Goal: Book appointment/travel/reservation

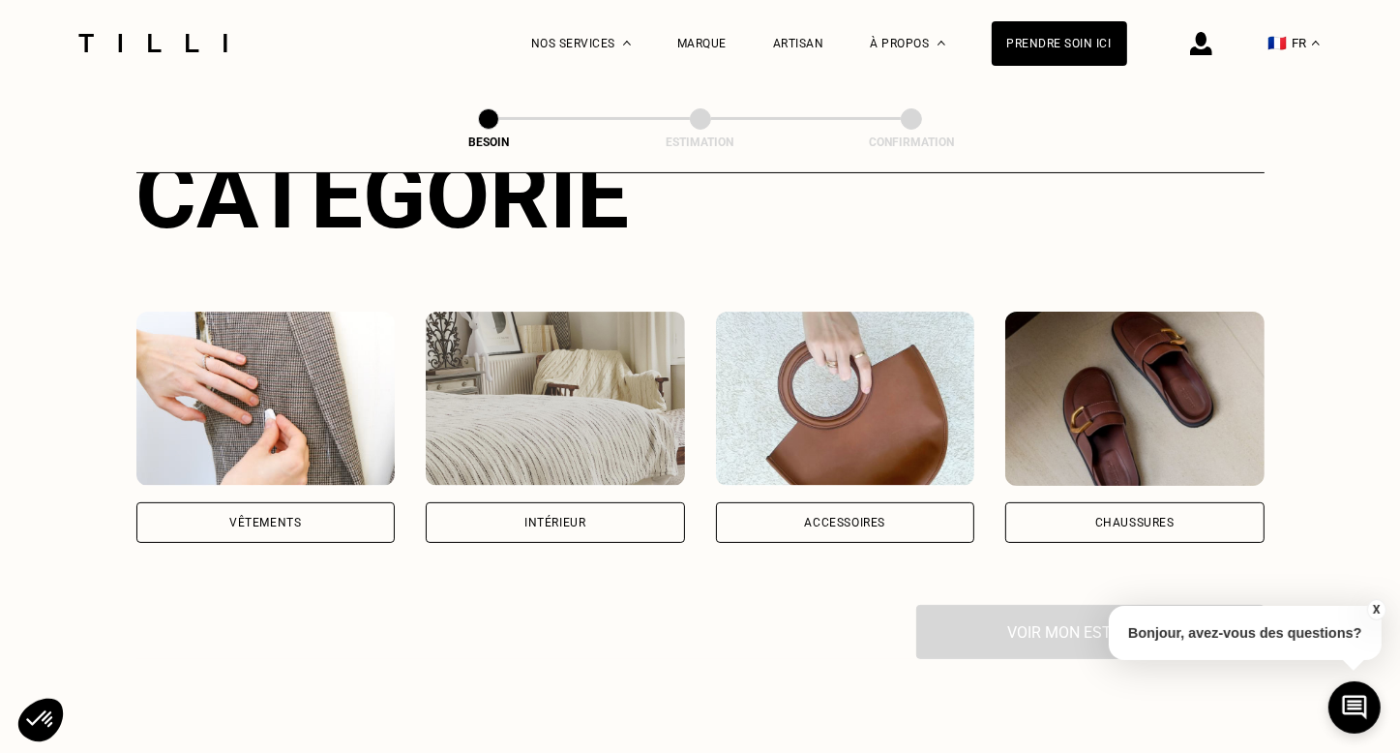
scroll to position [290, 0]
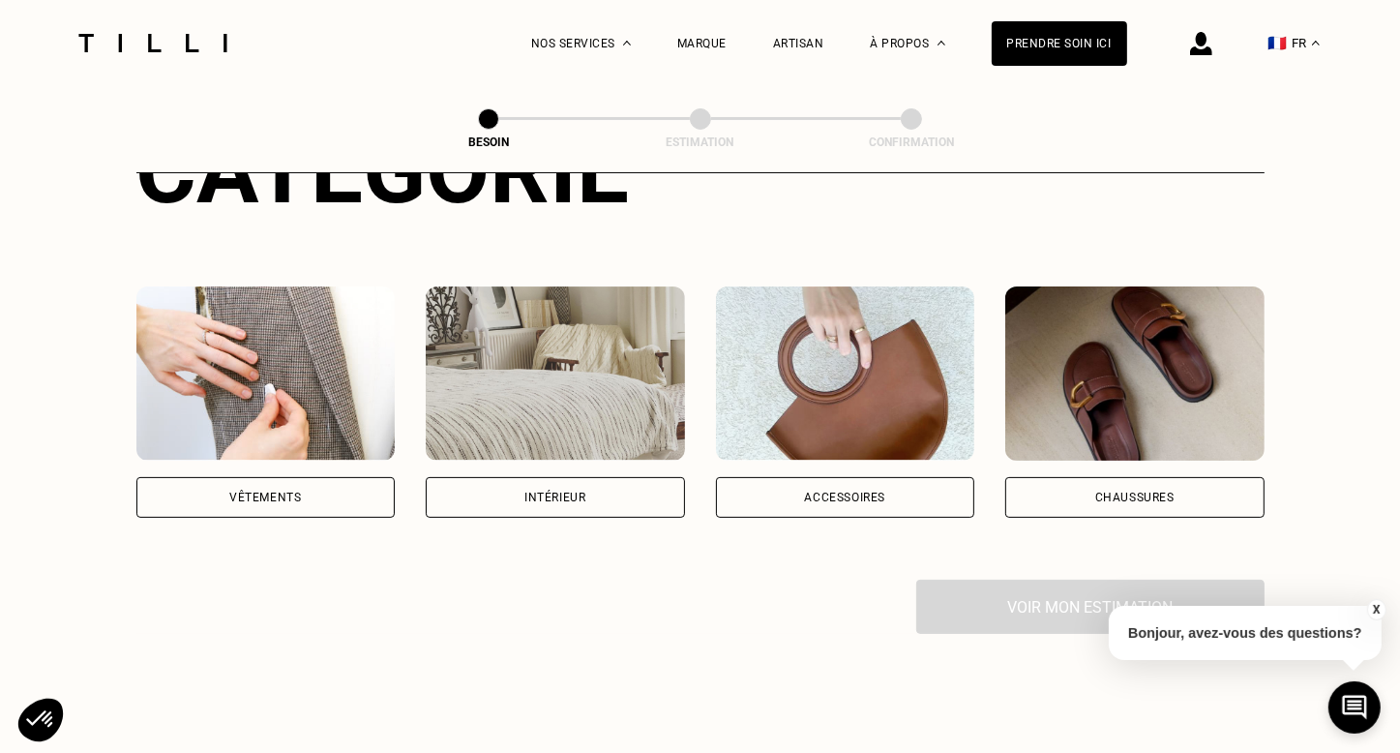
click at [905, 477] on div "Accessoires" at bounding box center [845, 497] width 259 height 41
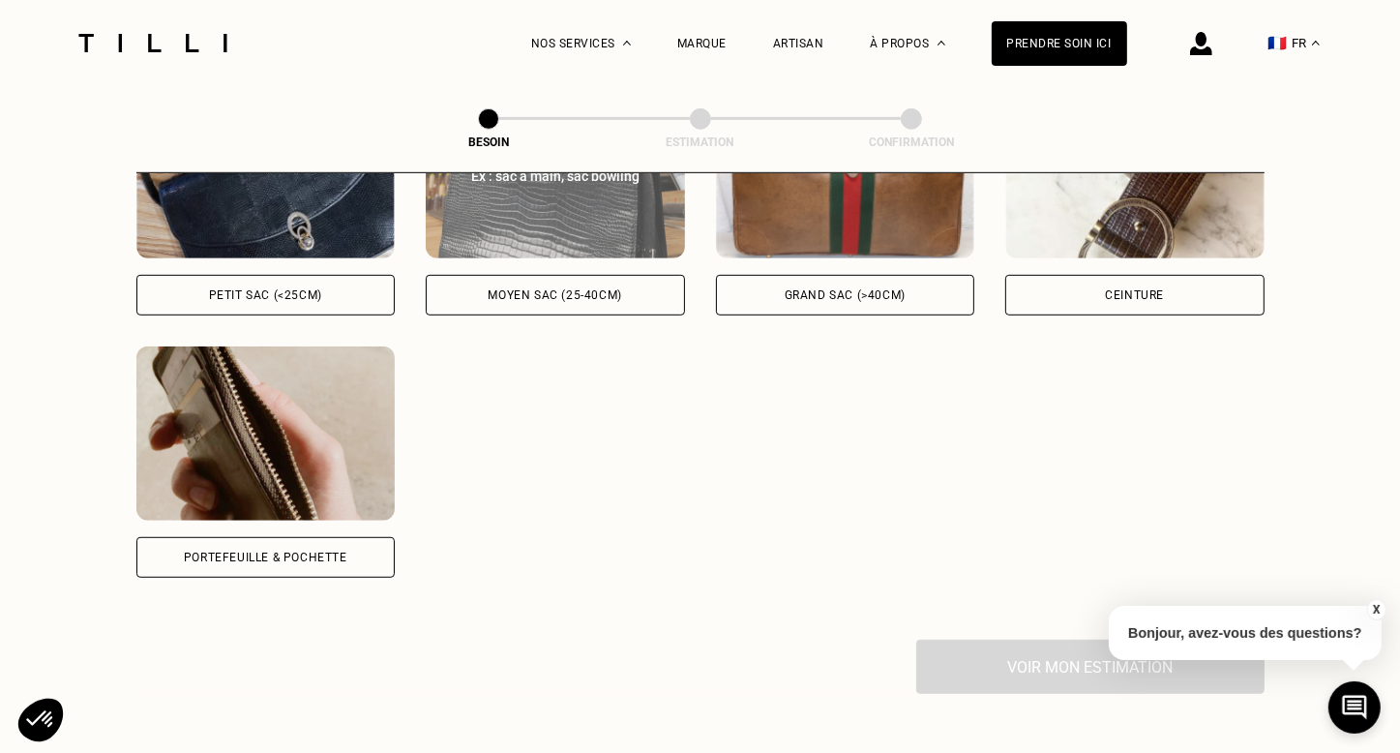
scroll to position [824, 0]
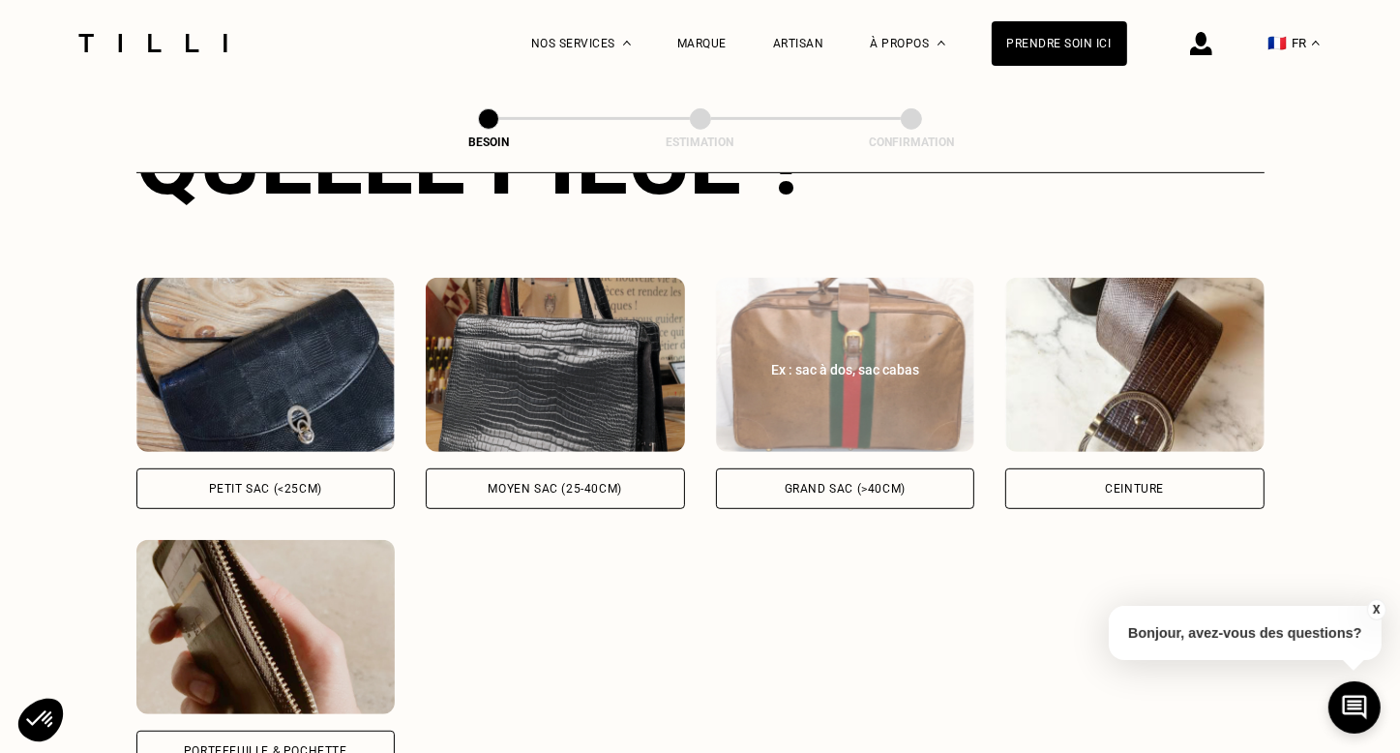
click at [913, 374] on img at bounding box center [845, 365] width 259 height 174
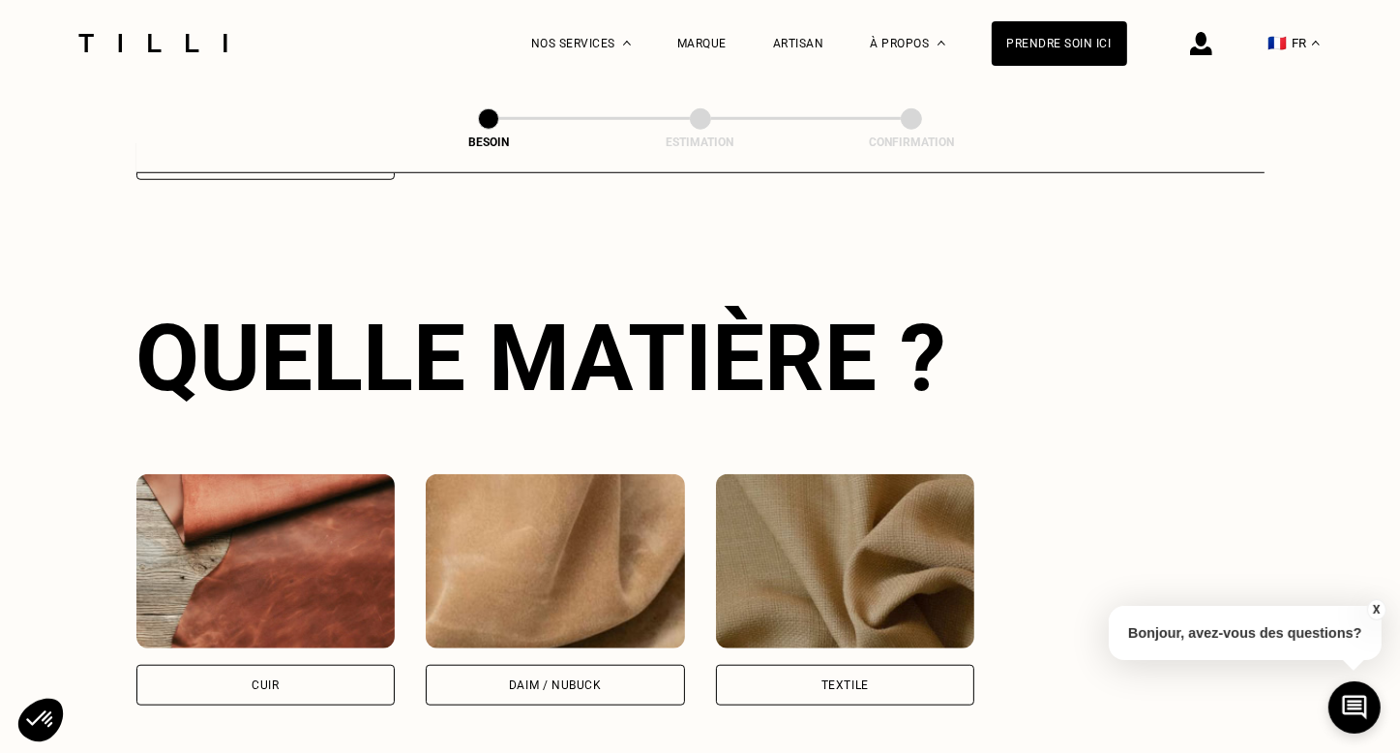
scroll to position [1420, 0]
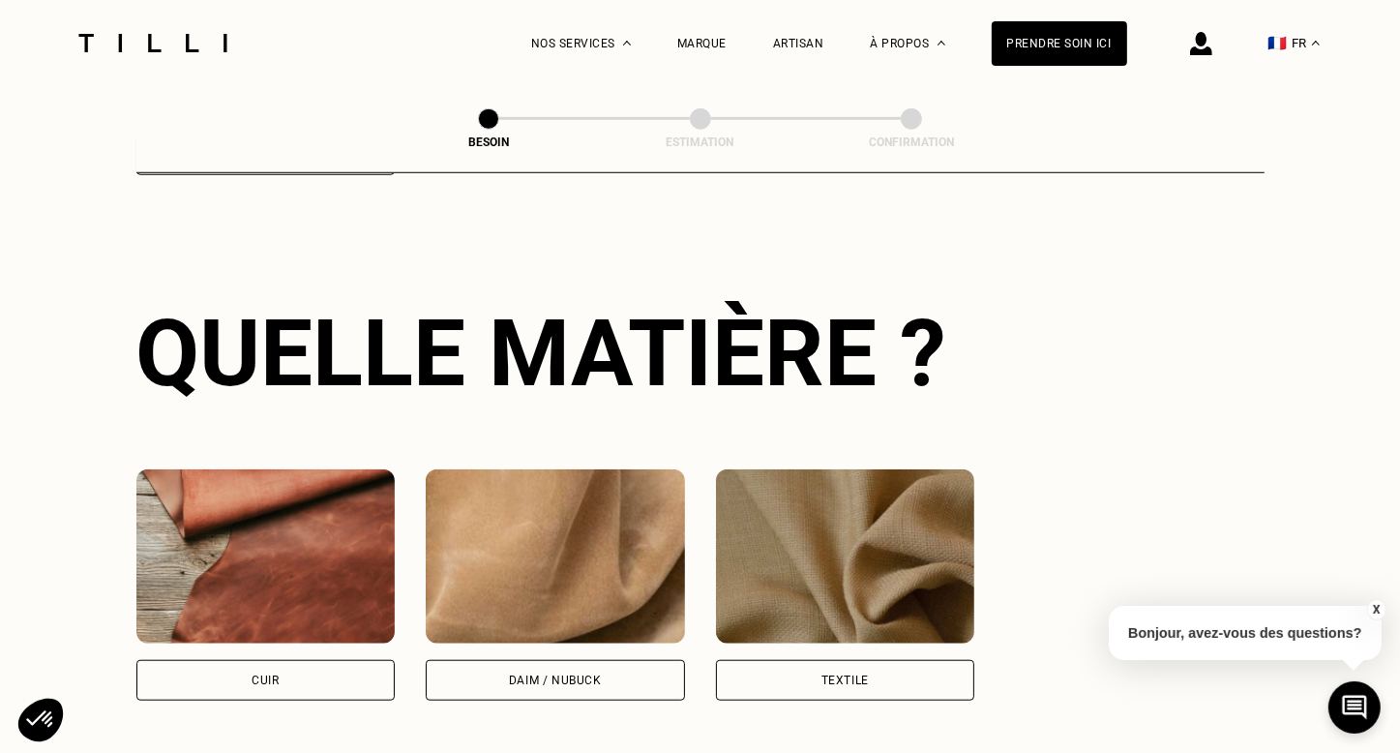
click at [873, 475] on img at bounding box center [845, 556] width 259 height 174
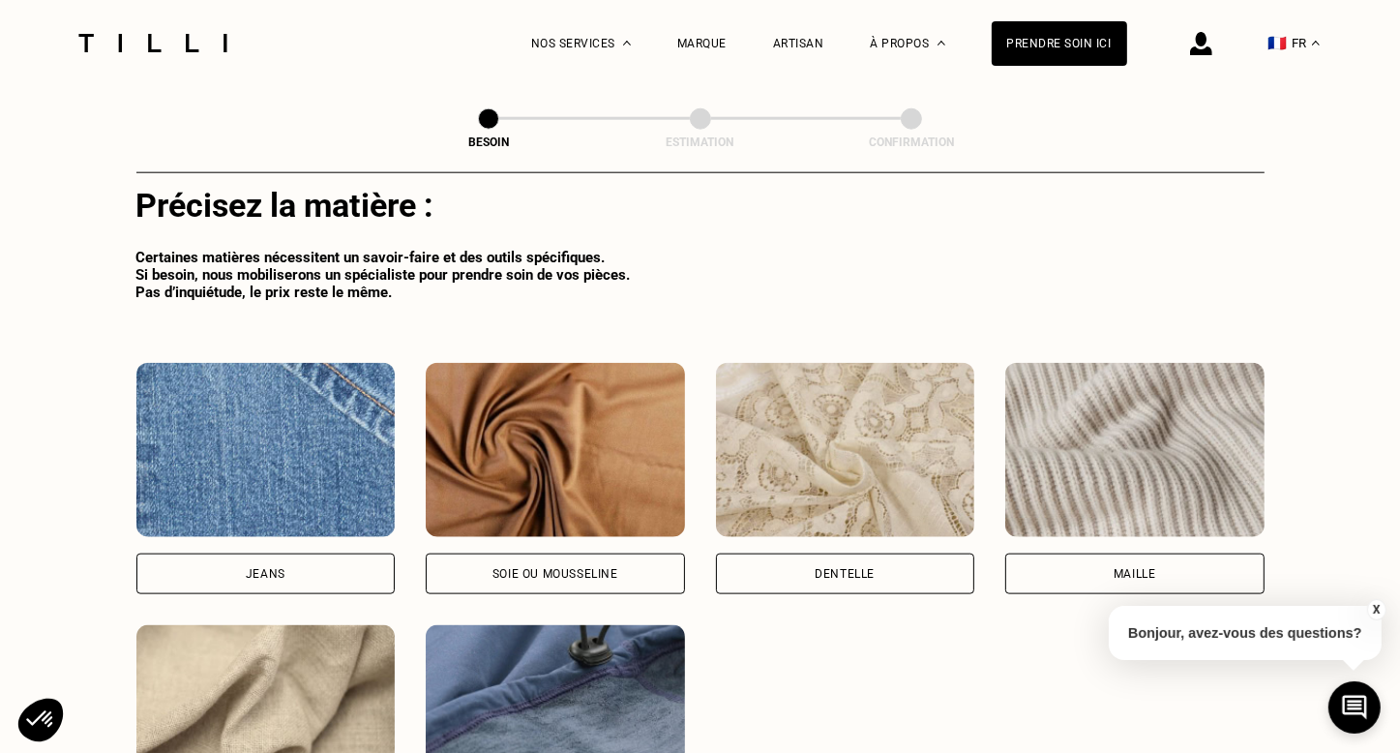
scroll to position [2142, 0]
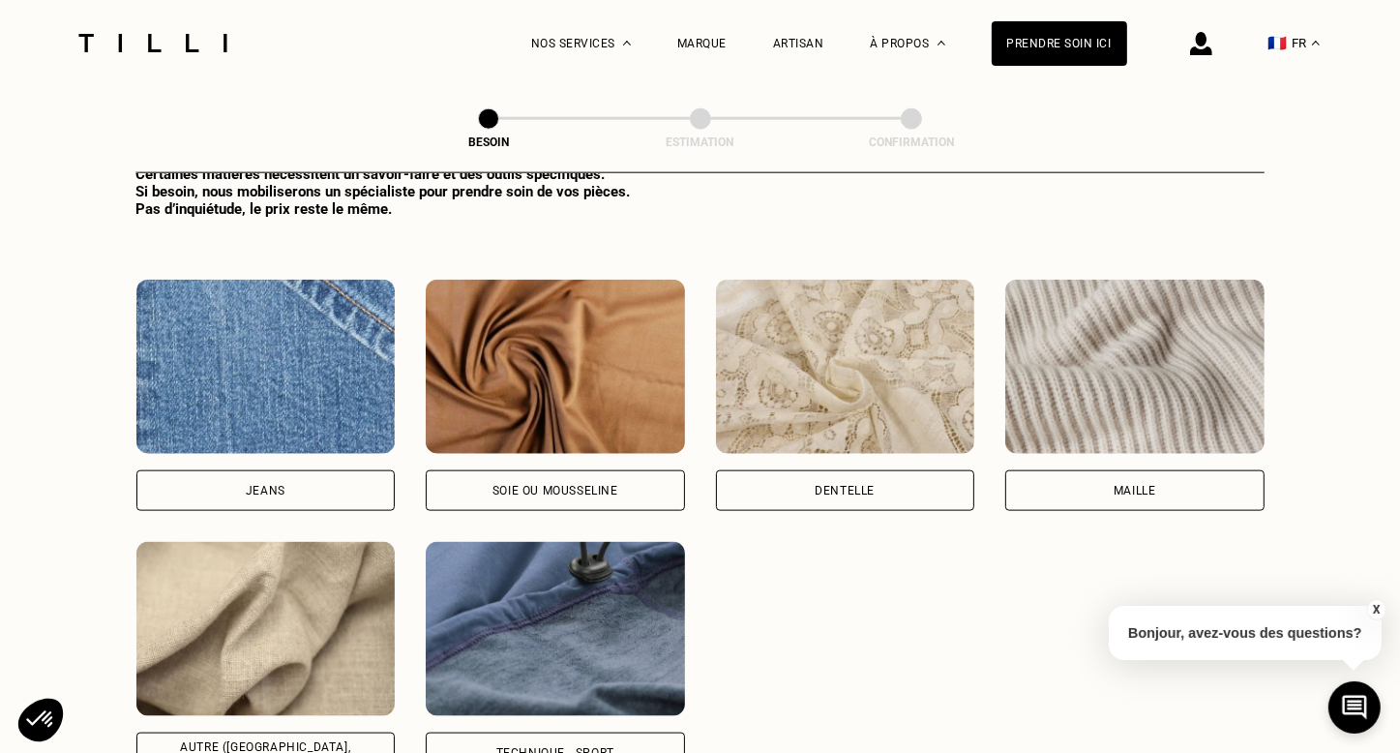
click at [607, 562] on img at bounding box center [555, 629] width 259 height 174
select select "FR"
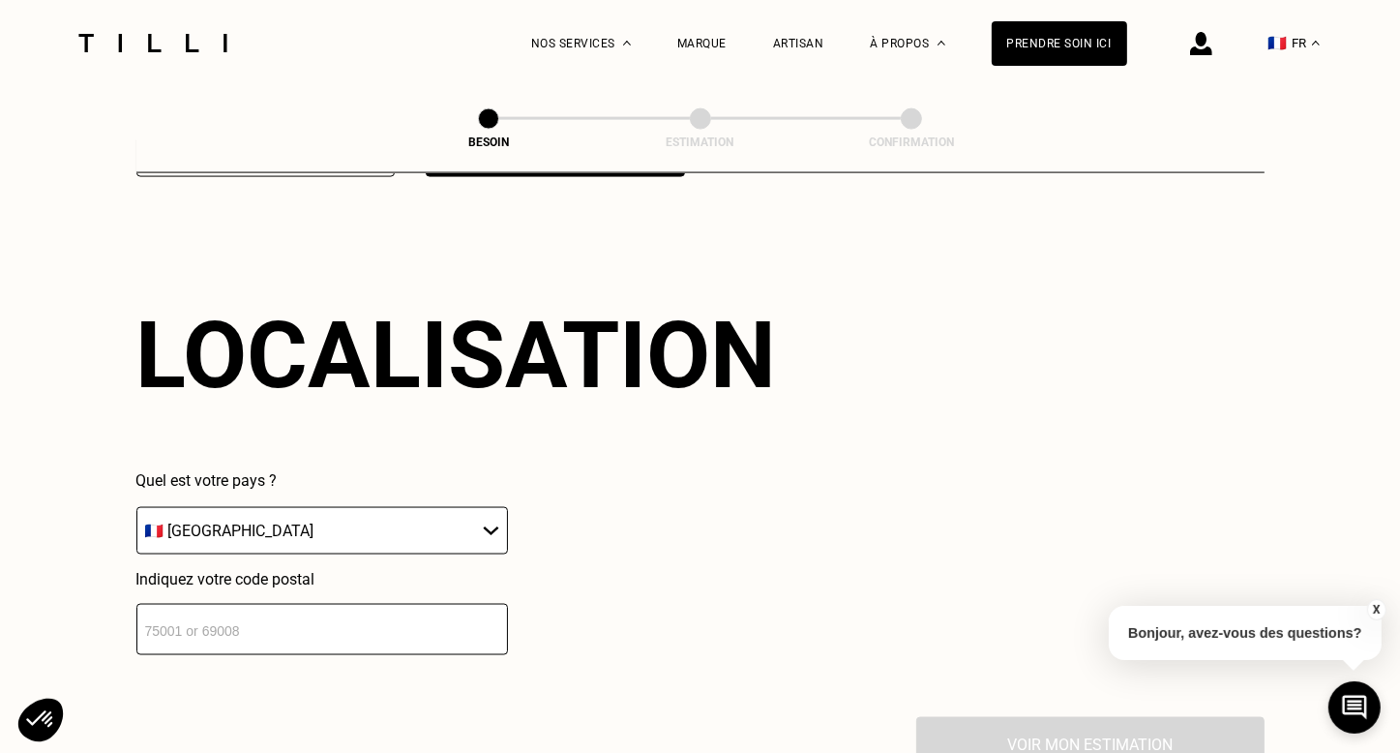
scroll to position [2744, 0]
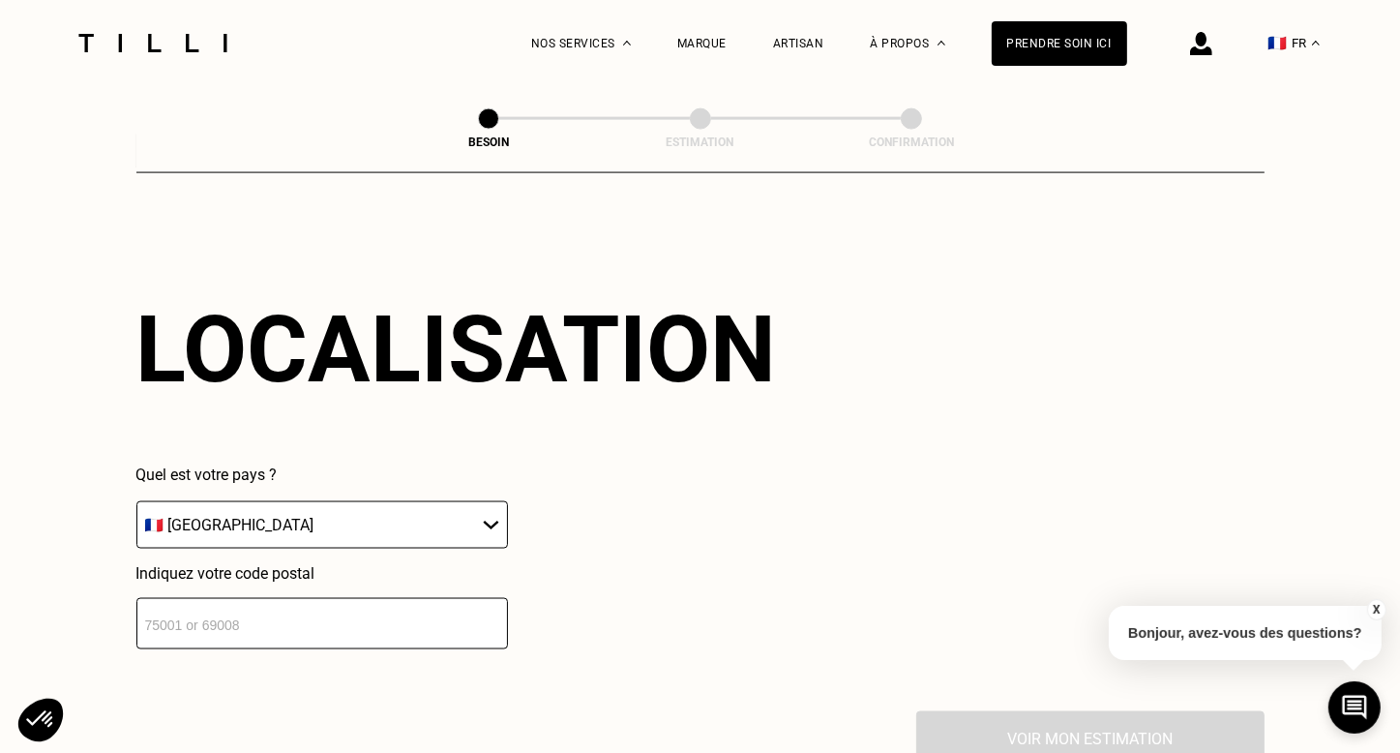
click at [459, 613] on input "number" at bounding box center [322, 623] width 372 height 51
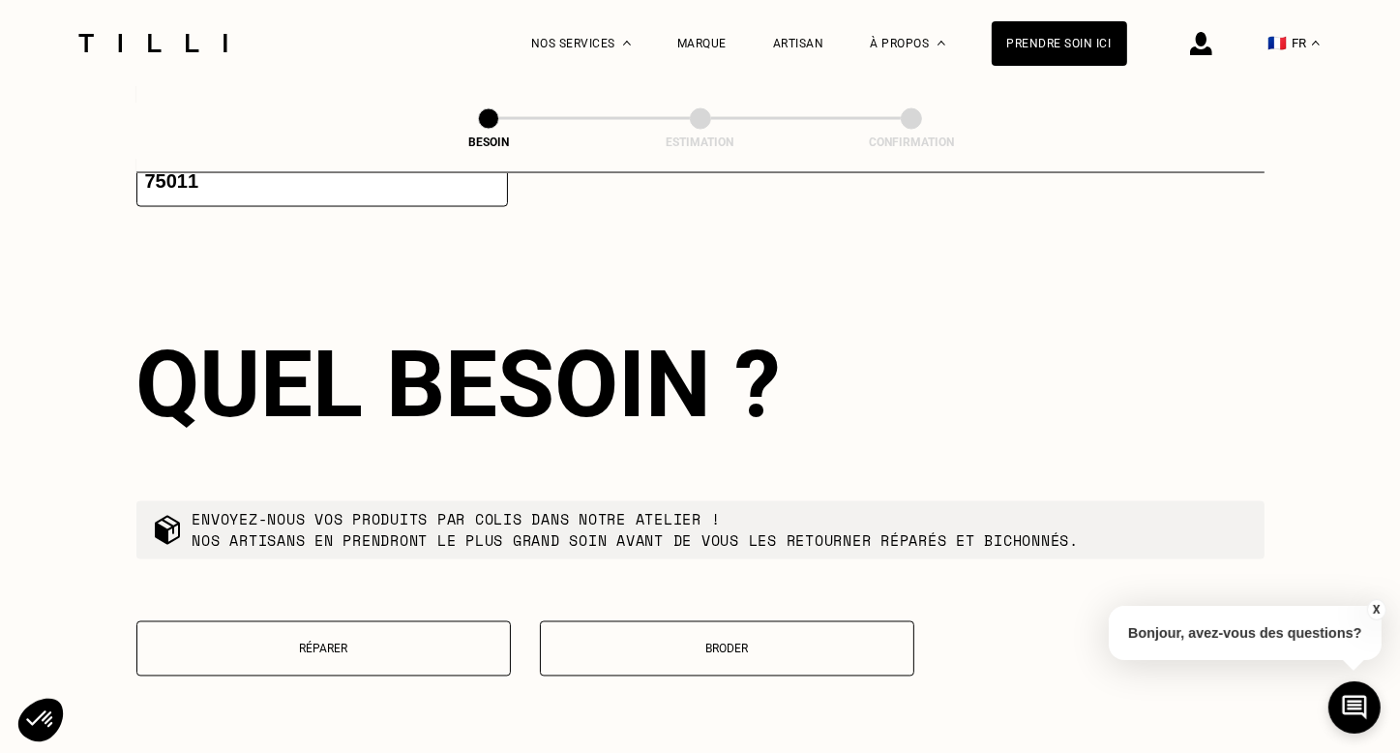
scroll to position [3225, 0]
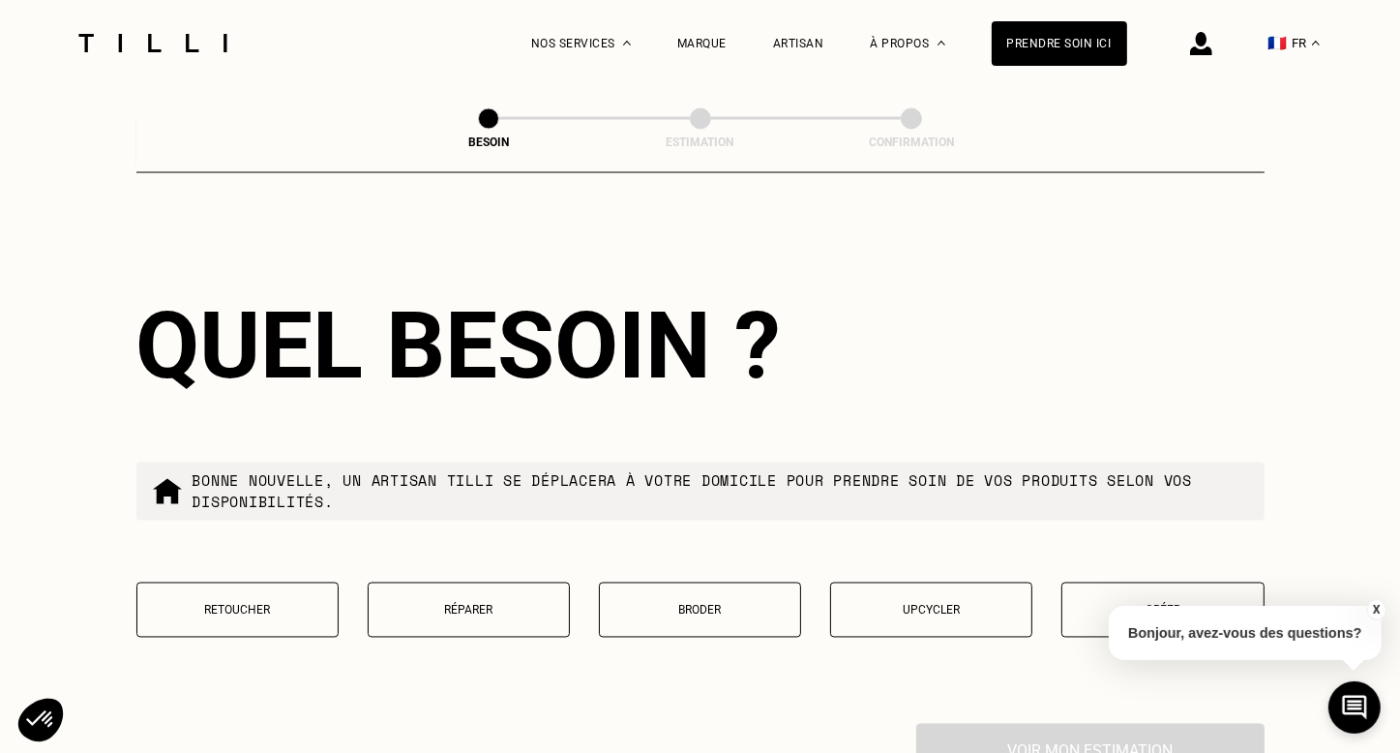
type input "75011"
click at [219, 614] on button "Retoucher" at bounding box center [237, 609] width 202 height 55
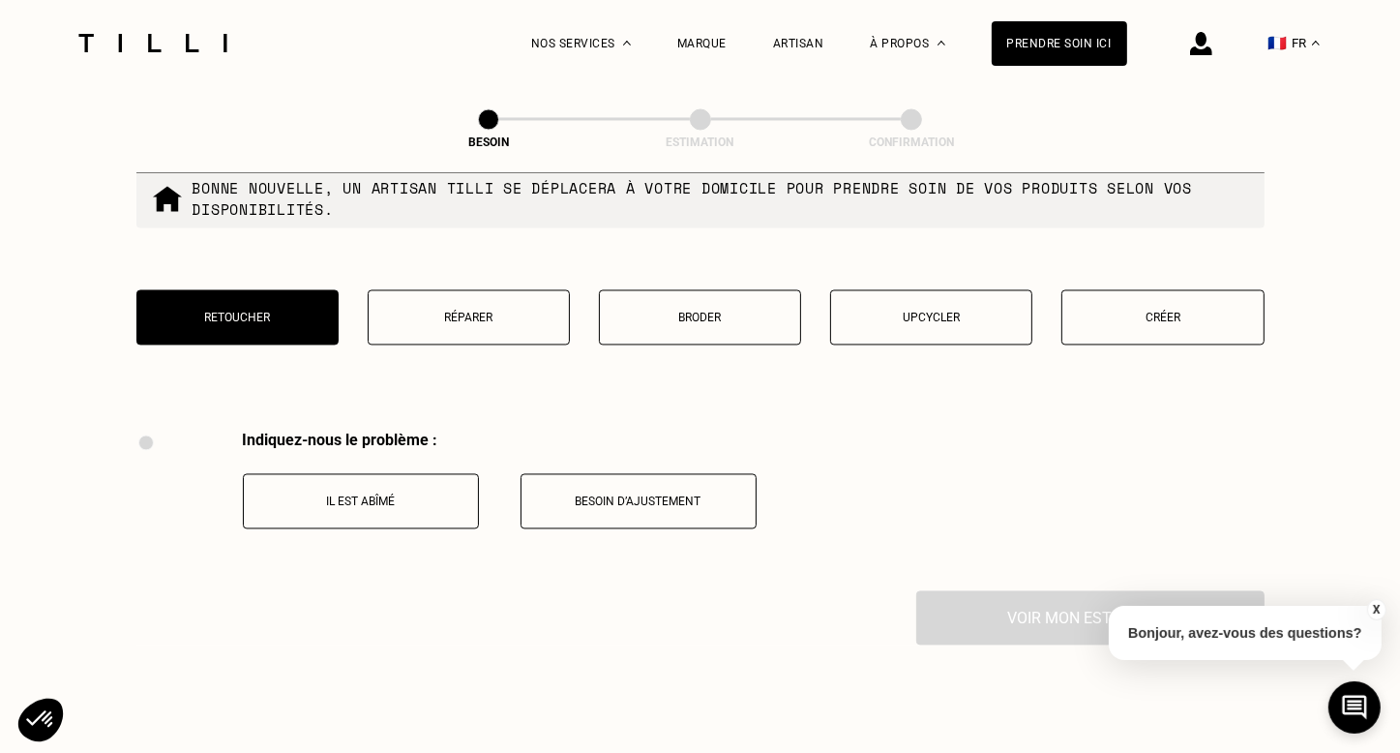
scroll to position [3722, 0]
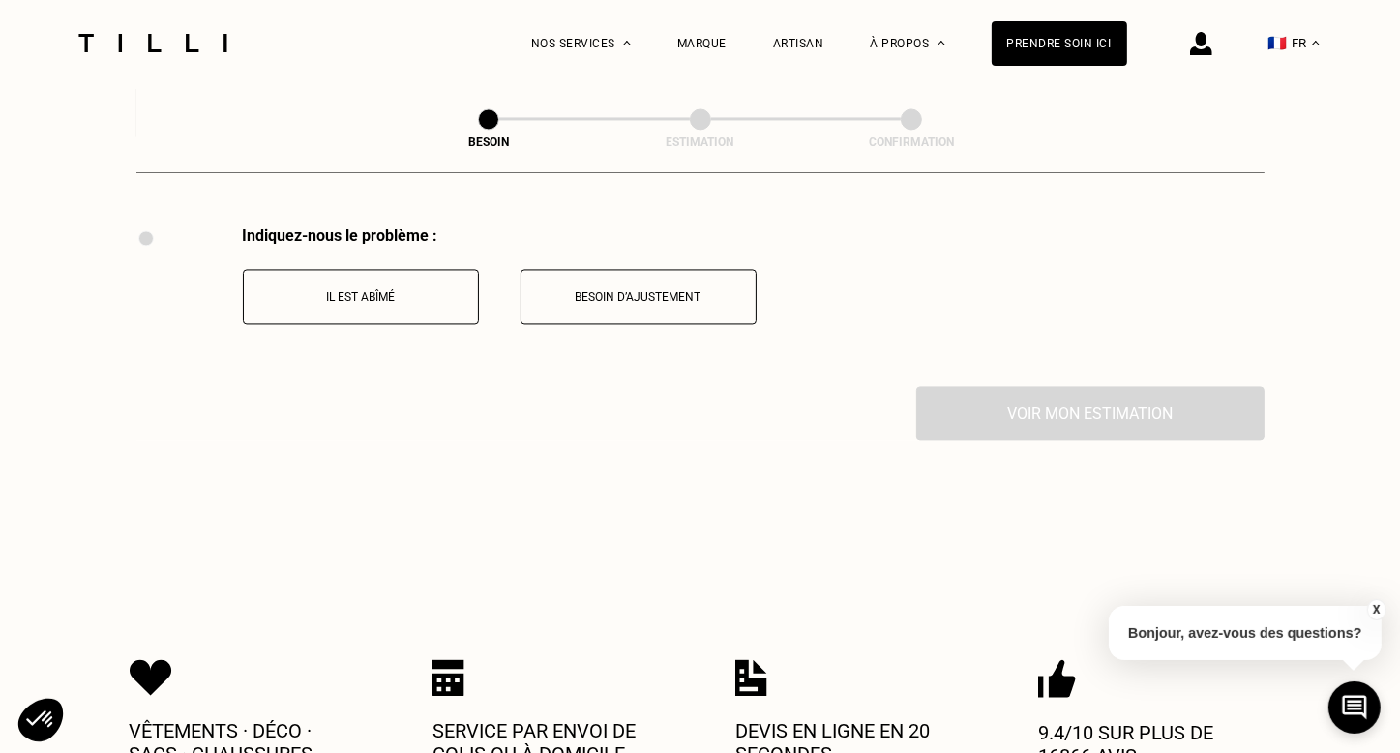
click at [655, 305] on button "Besoin d’ajustement" at bounding box center [639, 296] width 236 height 55
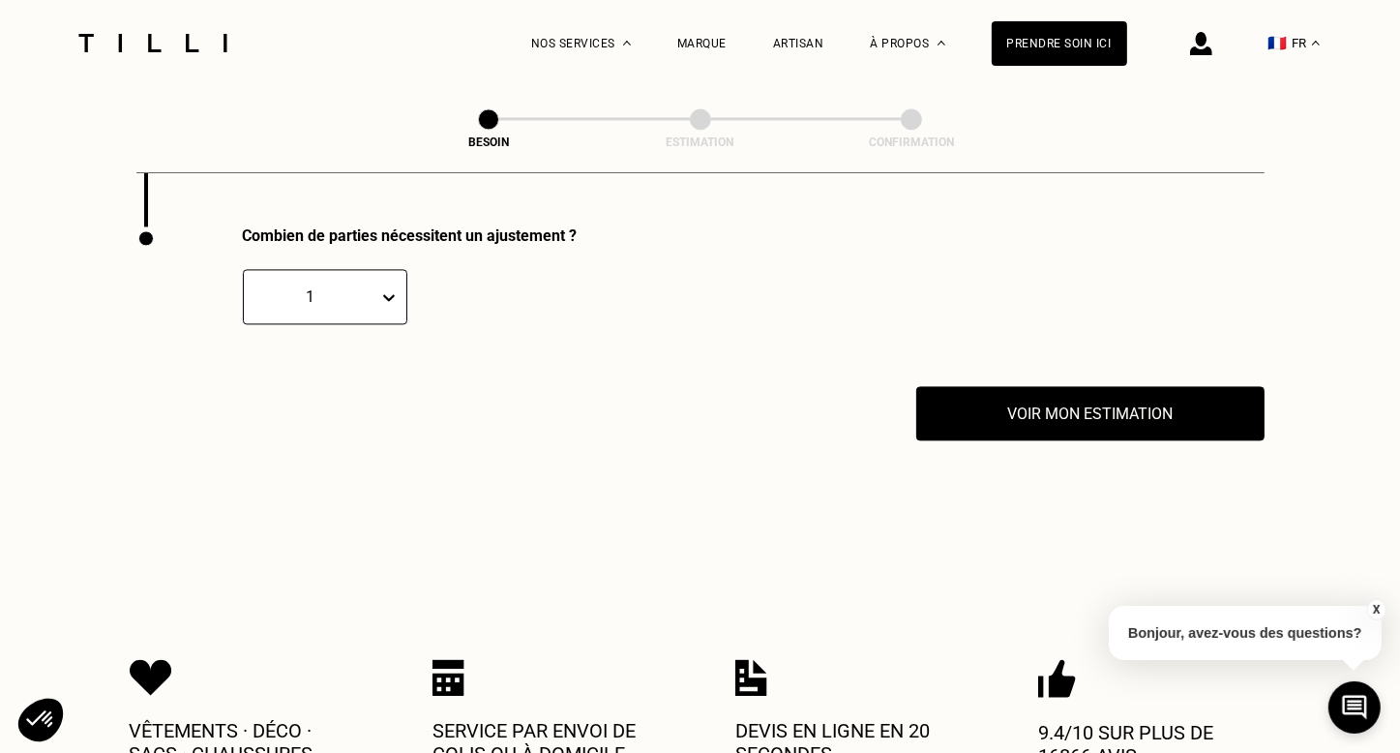
scroll to position [3882, 0]
click at [391, 294] on icon at bounding box center [389, 297] width 12 height 7
click at [321, 389] on div "2" at bounding box center [325, 390] width 164 height 36
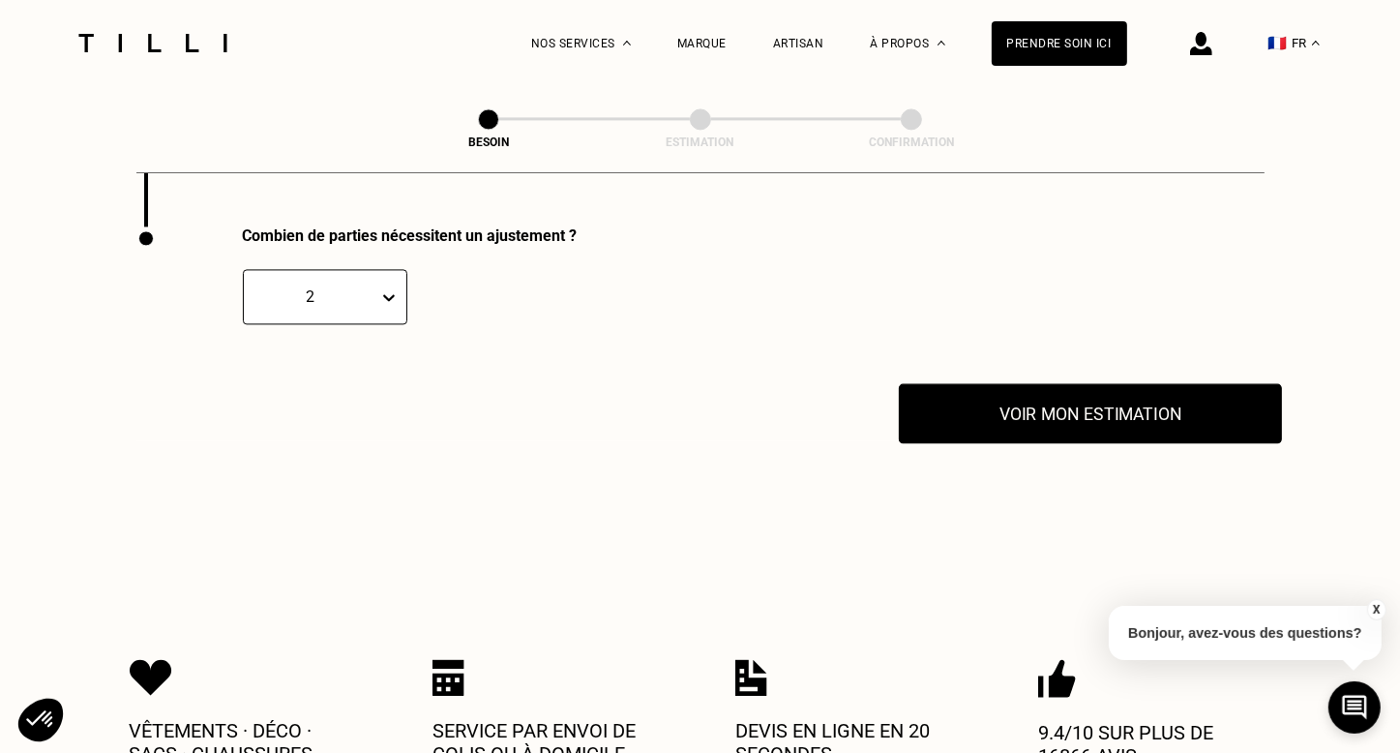
click at [1148, 413] on button "Voir mon estimation" at bounding box center [1090, 413] width 383 height 60
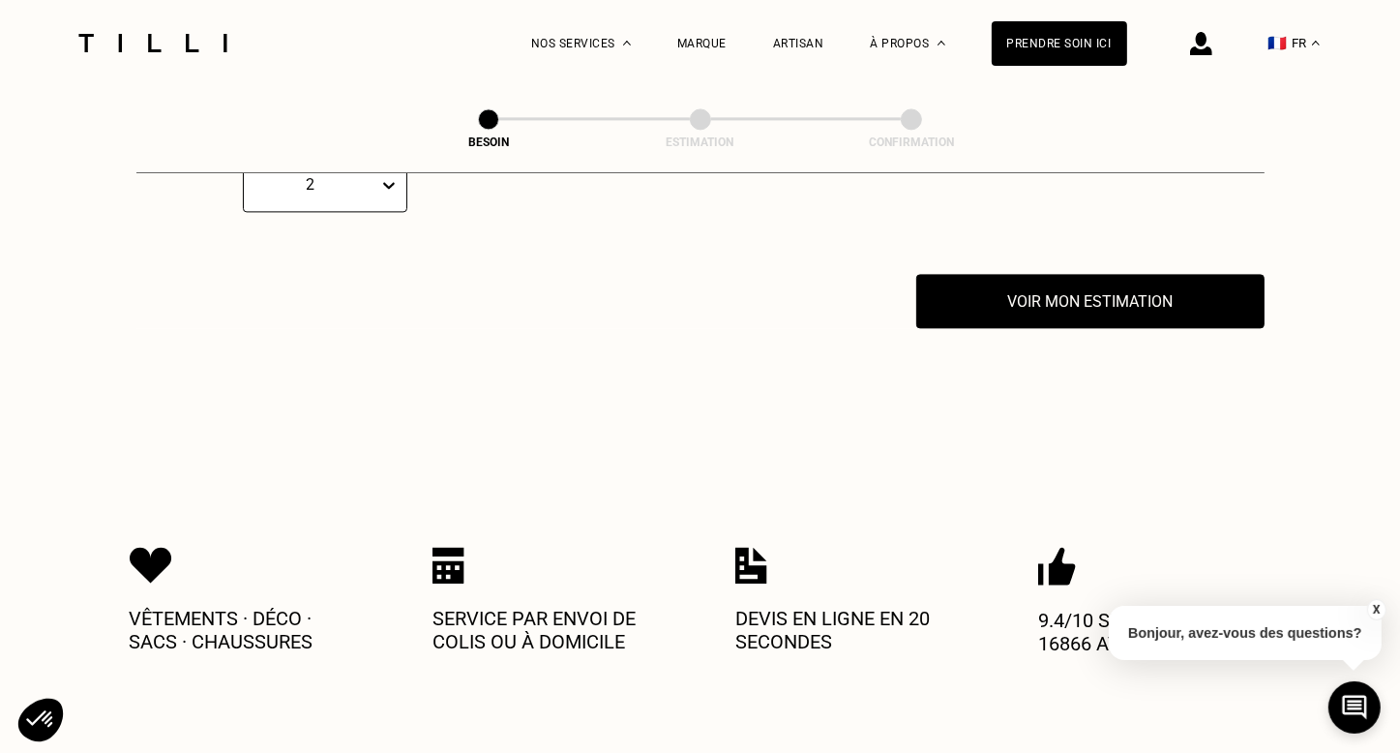
scroll to position [4269, 0]
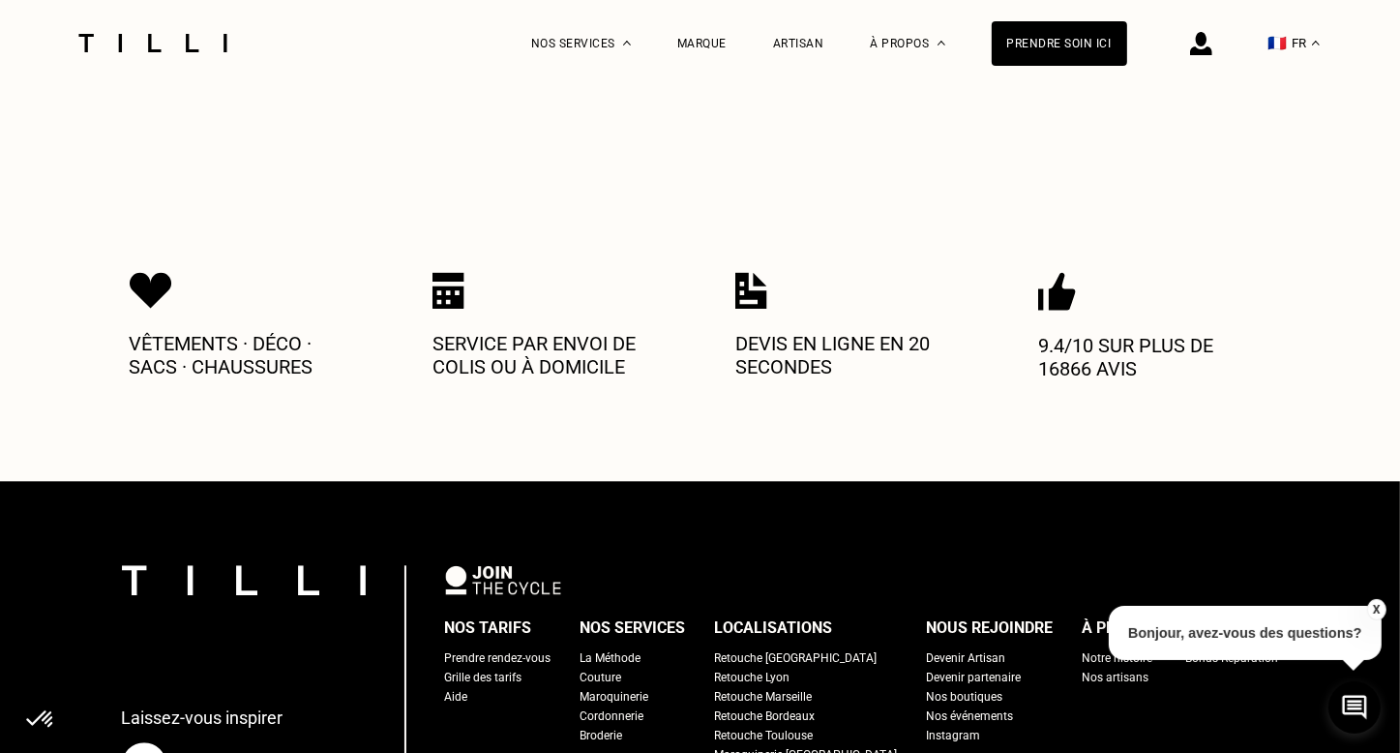
click at [927, 688] on div "Nos boutiques" at bounding box center [965, 696] width 76 height 19
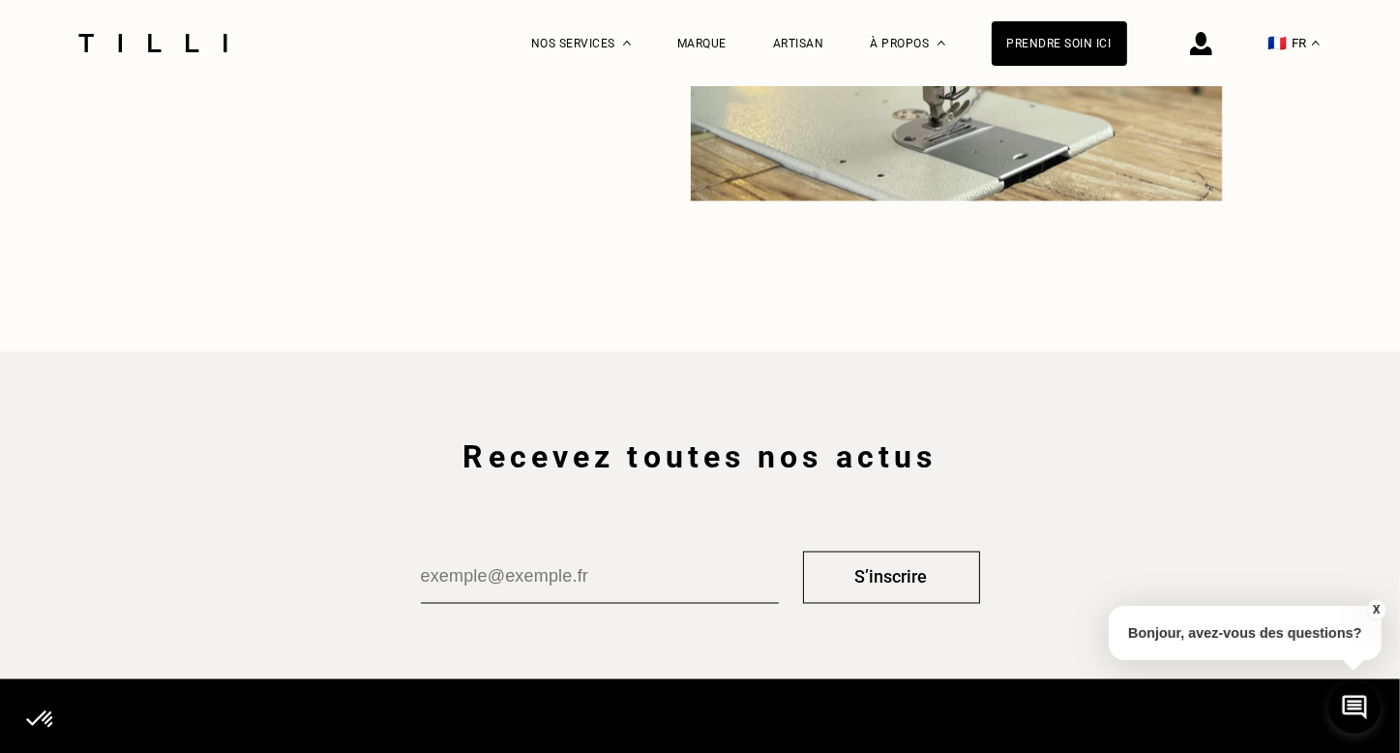
scroll to position [3096, 0]
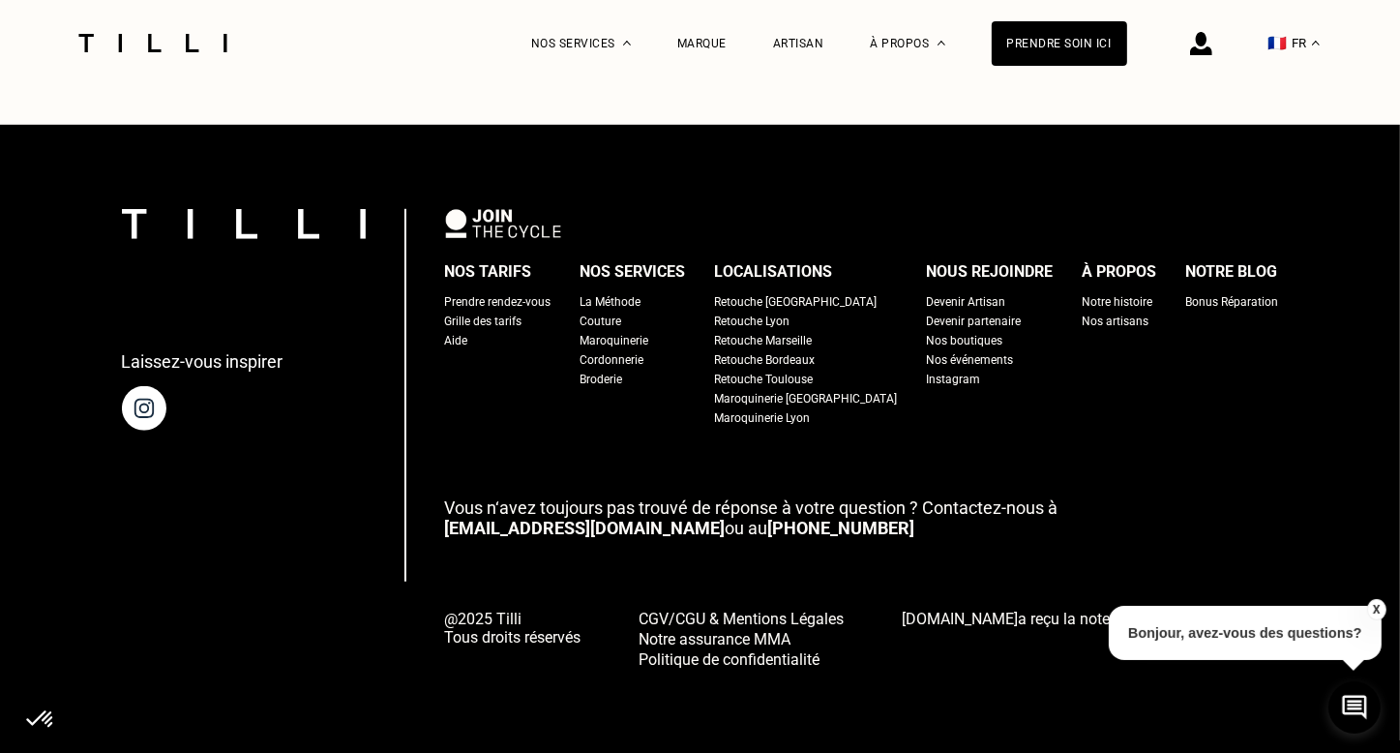
scroll to position [1206, 0]
